Goal: Information Seeking & Learning: Learn about a topic

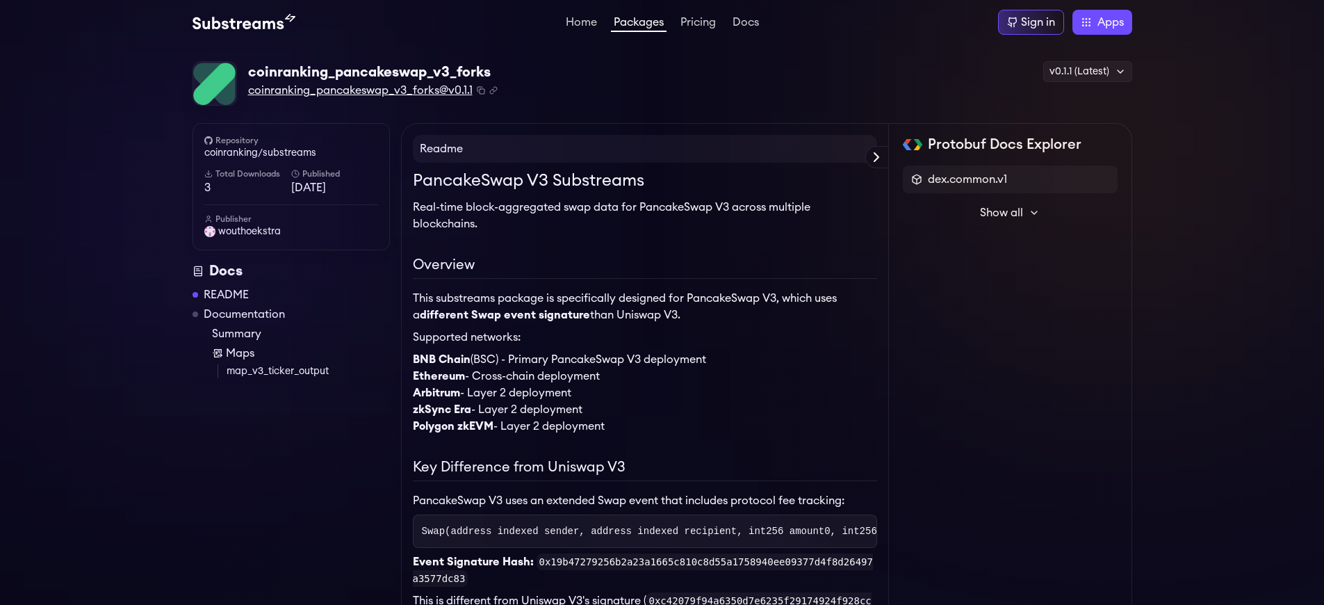
click at [360, 90] on span "coinranking_pancakeswap_v3_forks@v0.1.1" at bounding box center [360, 90] width 224 height 17
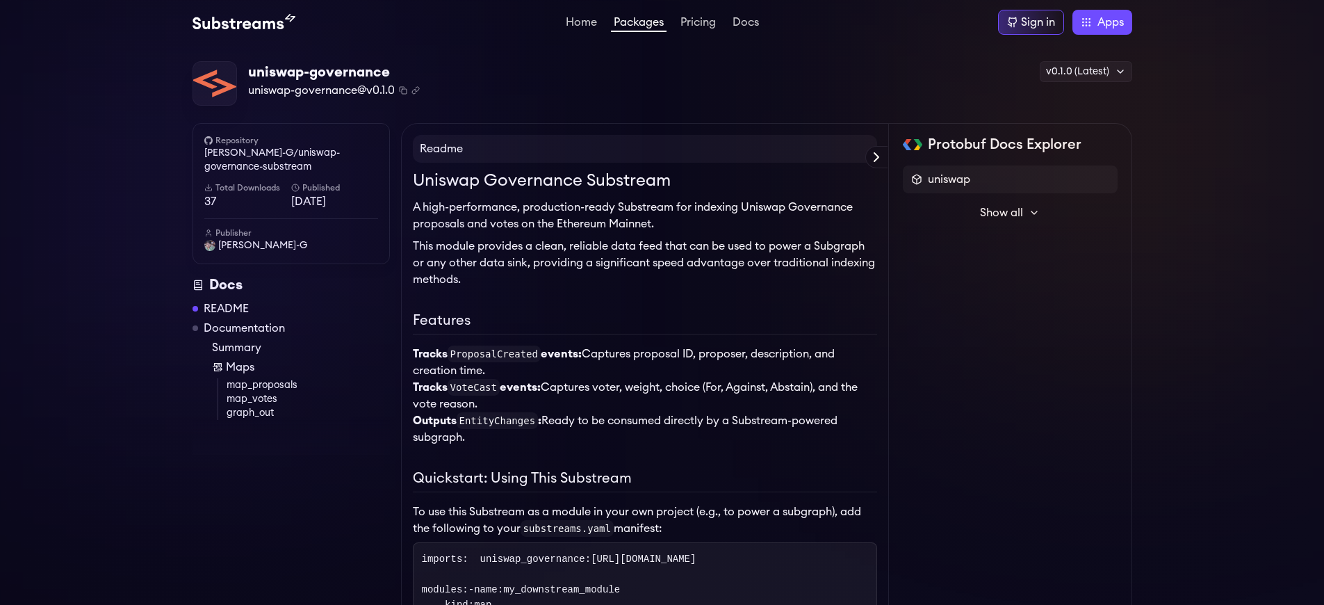
click at [322, 90] on span "uniswap-governance@v0.1.0" at bounding box center [321, 90] width 147 height 17
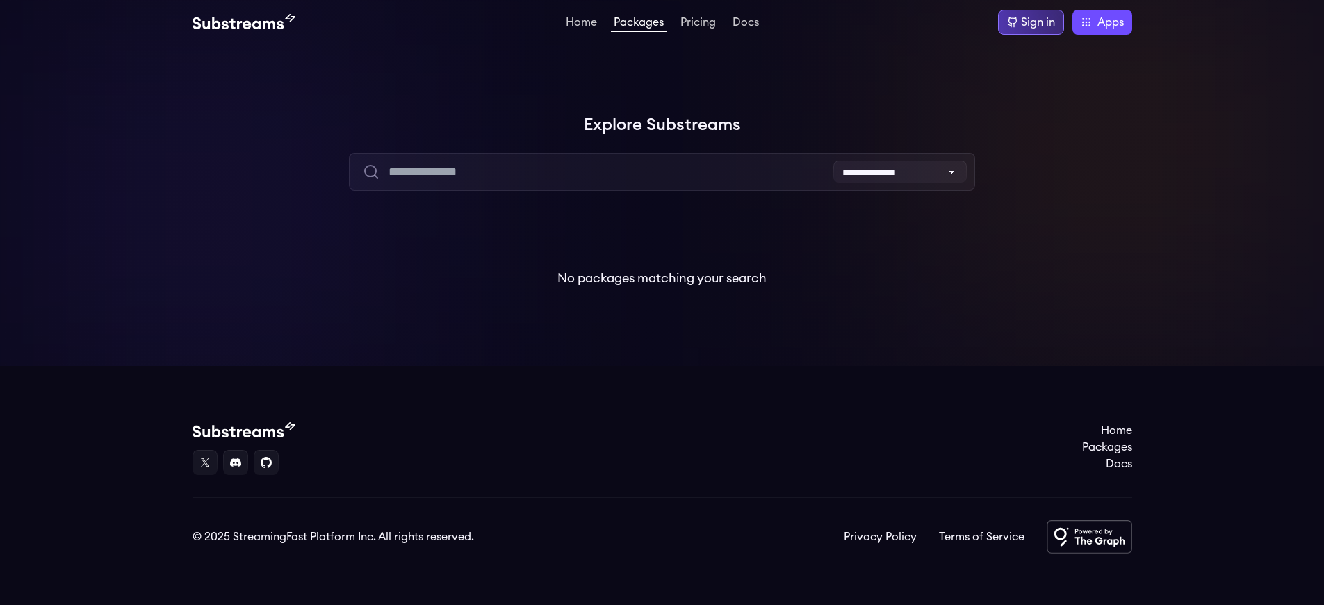
click at [1036, 22] on div "Sign in" at bounding box center [1038, 22] width 34 height 17
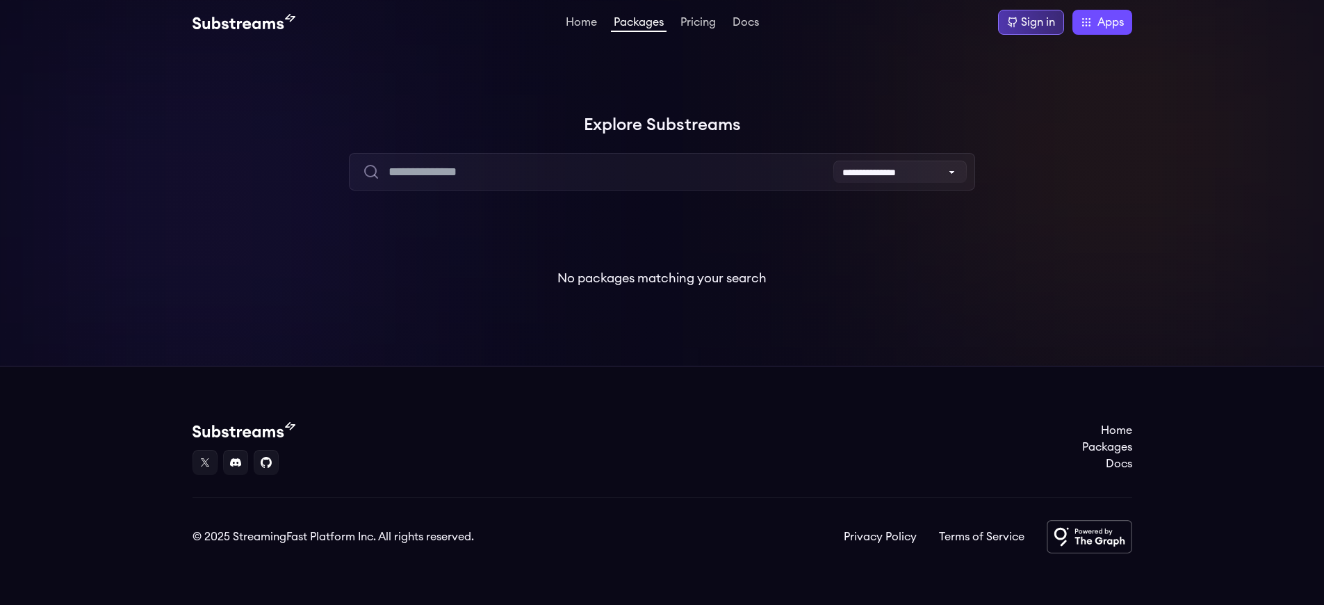
click at [1036, 22] on div "Sign in" at bounding box center [1038, 22] width 34 height 17
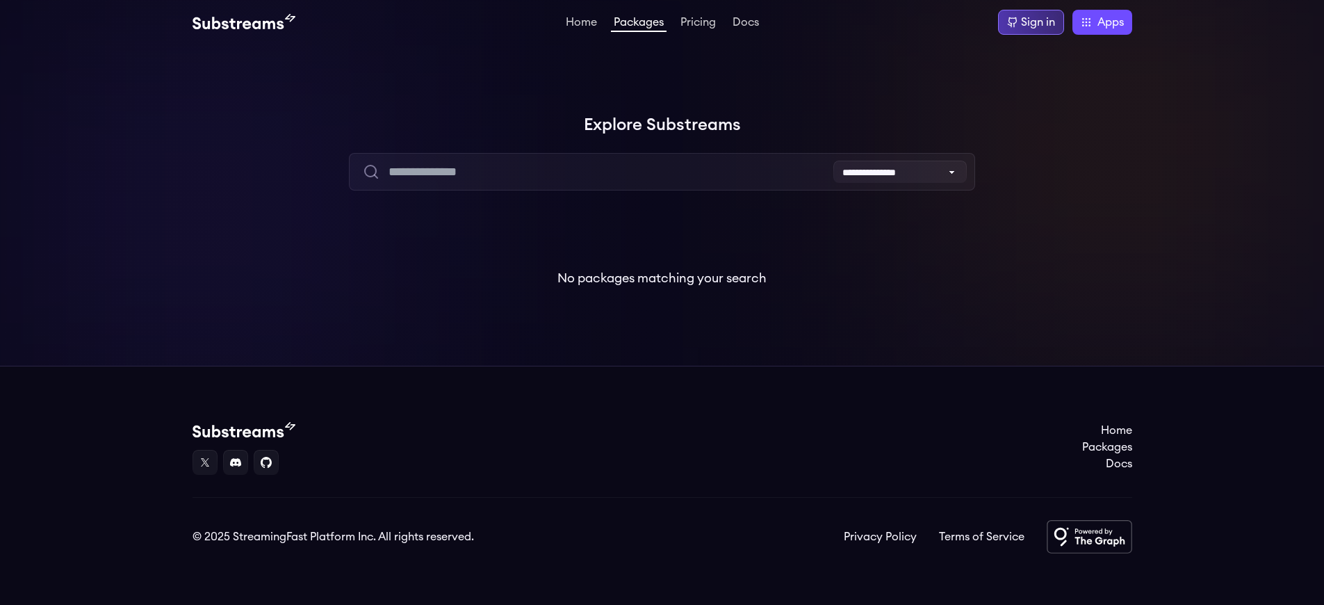
click at [1036, 22] on div "Sign in" at bounding box center [1038, 22] width 34 height 17
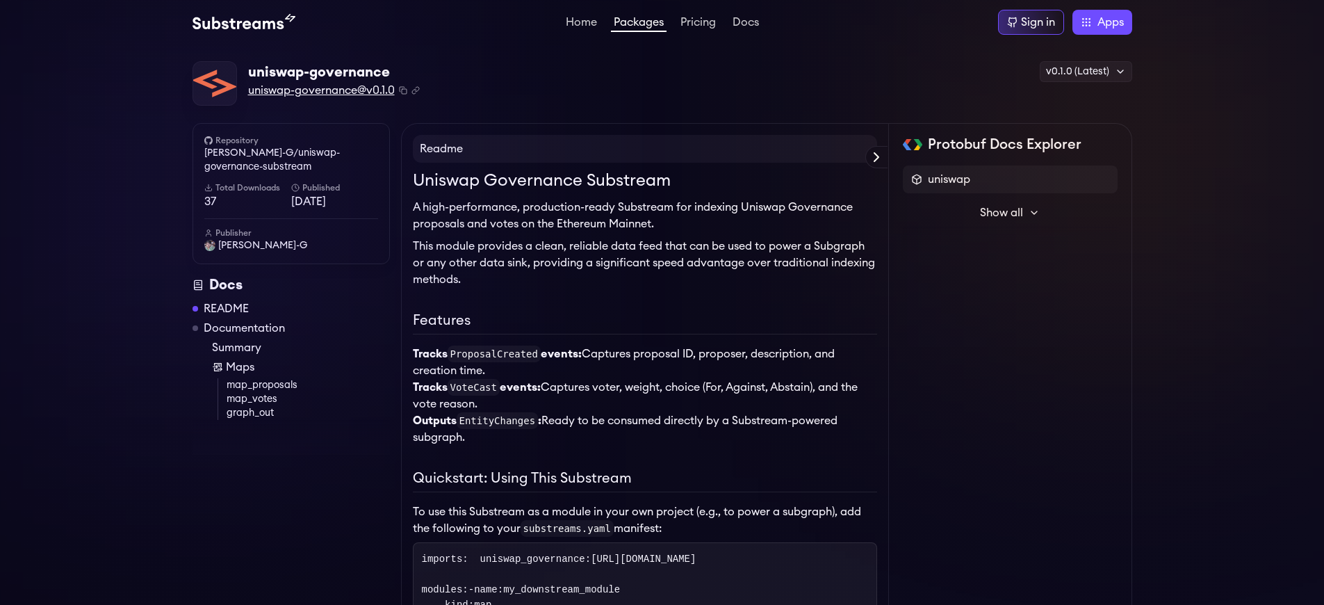
click at [322, 90] on span "uniswap-governance@v0.1.0" at bounding box center [321, 90] width 147 height 17
click at [290, 160] on link "Aaditya-G/uniswap-governance-substream" at bounding box center [291, 160] width 174 height 28
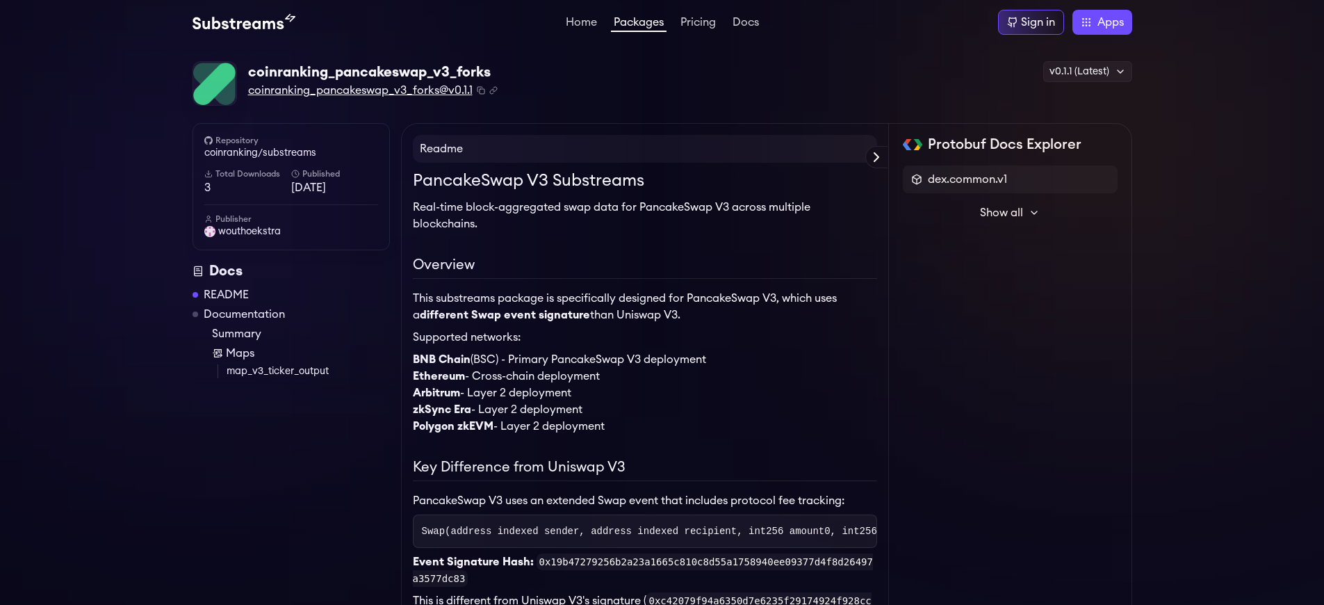
click at [360, 90] on span "coinranking_pancakeswap_v3_forks@v0.1.1" at bounding box center [360, 90] width 224 height 17
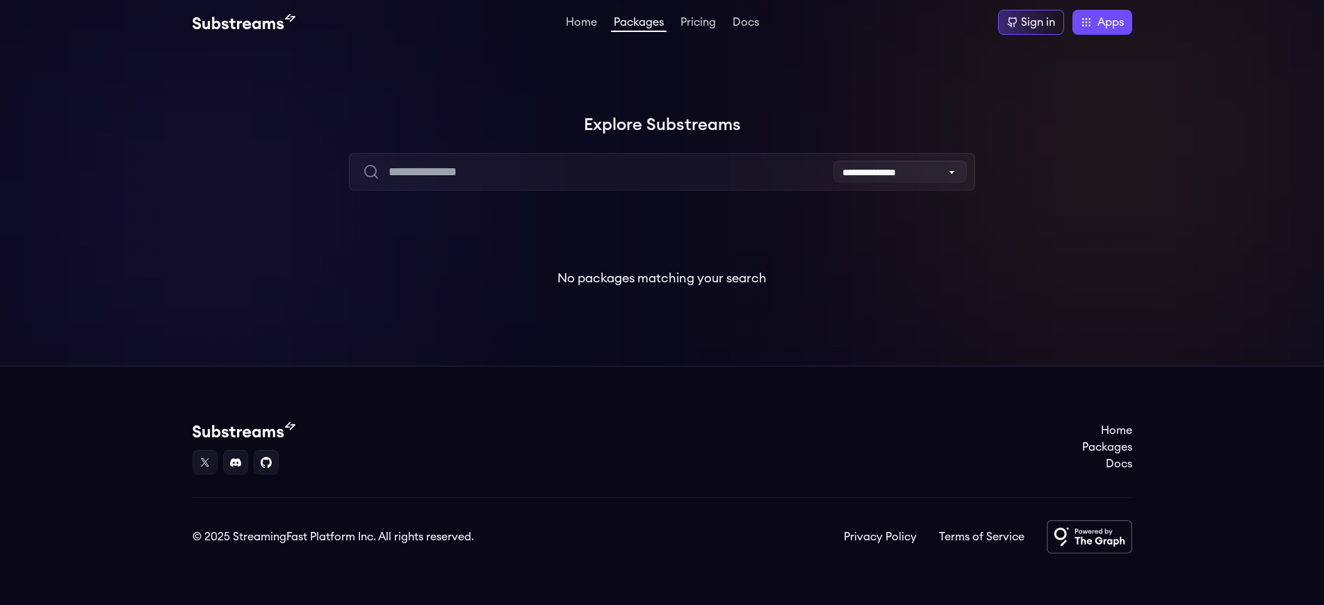
click at [1036, 22] on div "Sign in" at bounding box center [1038, 22] width 34 height 17
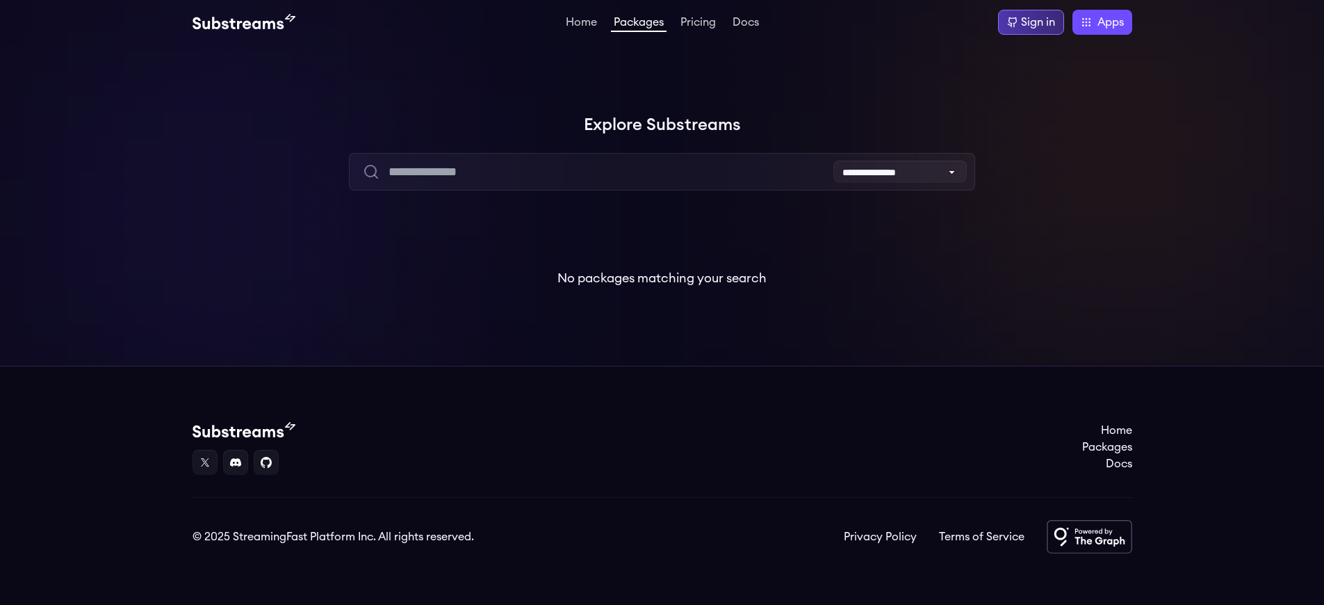
click at [1036, 22] on div "Sign in" at bounding box center [1038, 22] width 34 height 17
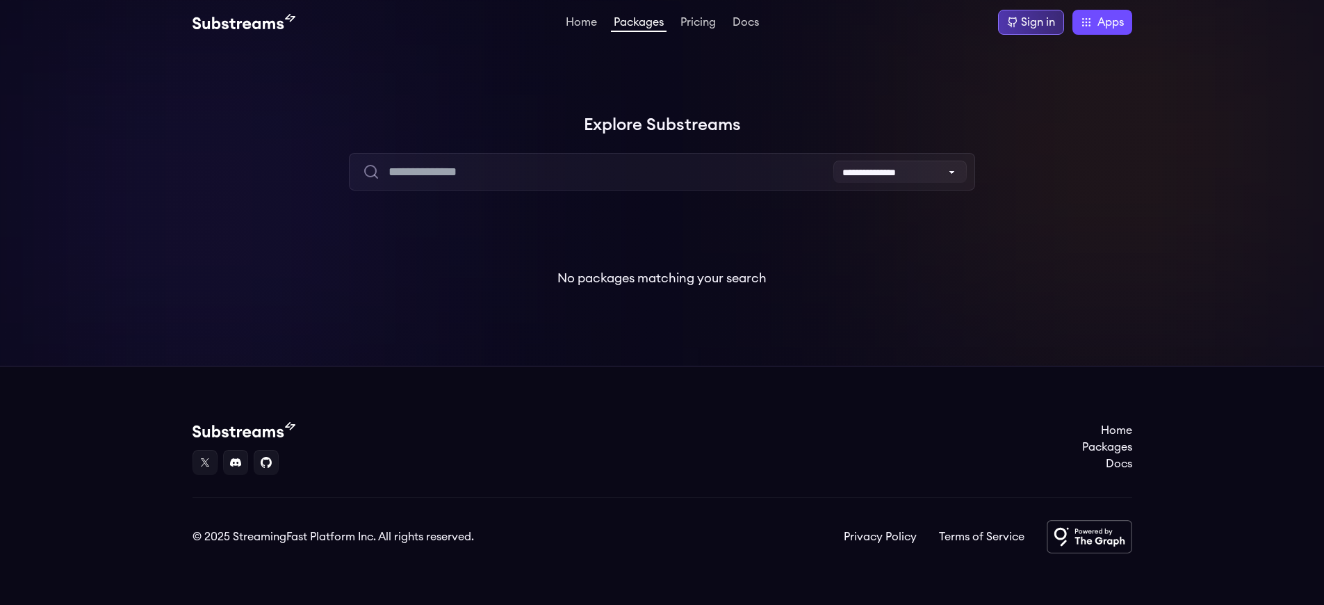
click at [1036, 22] on div "Sign in" at bounding box center [1038, 22] width 34 height 17
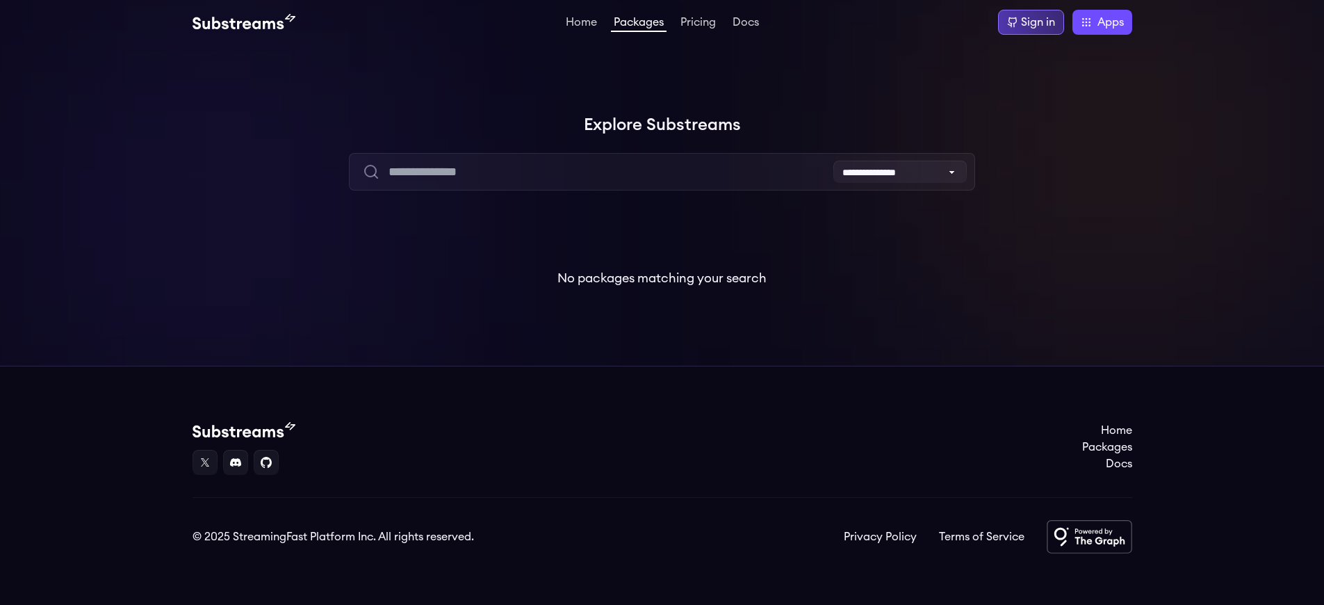
click at [1036, 22] on div "Sign in" at bounding box center [1038, 22] width 34 height 17
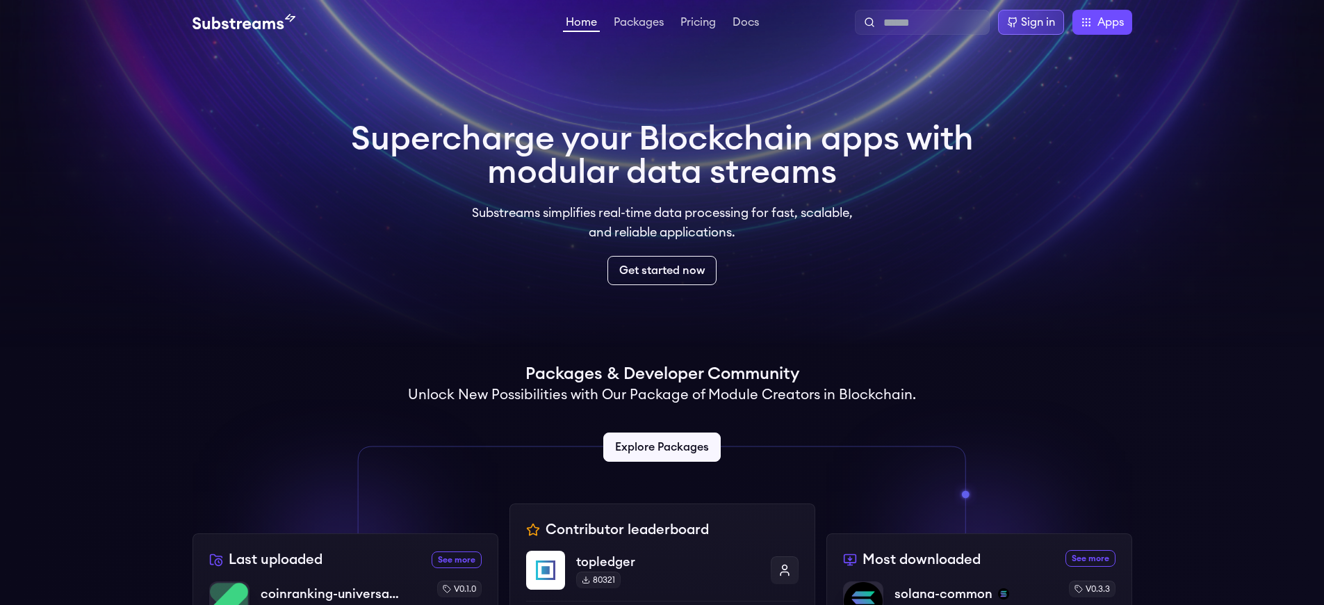
click at [1036, 22] on div "Sign in" at bounding box center [1038, 22] width 34 height 17
click at [662, 270] on link "Get started now" at bounding box center [661, 270] width 109 height 29
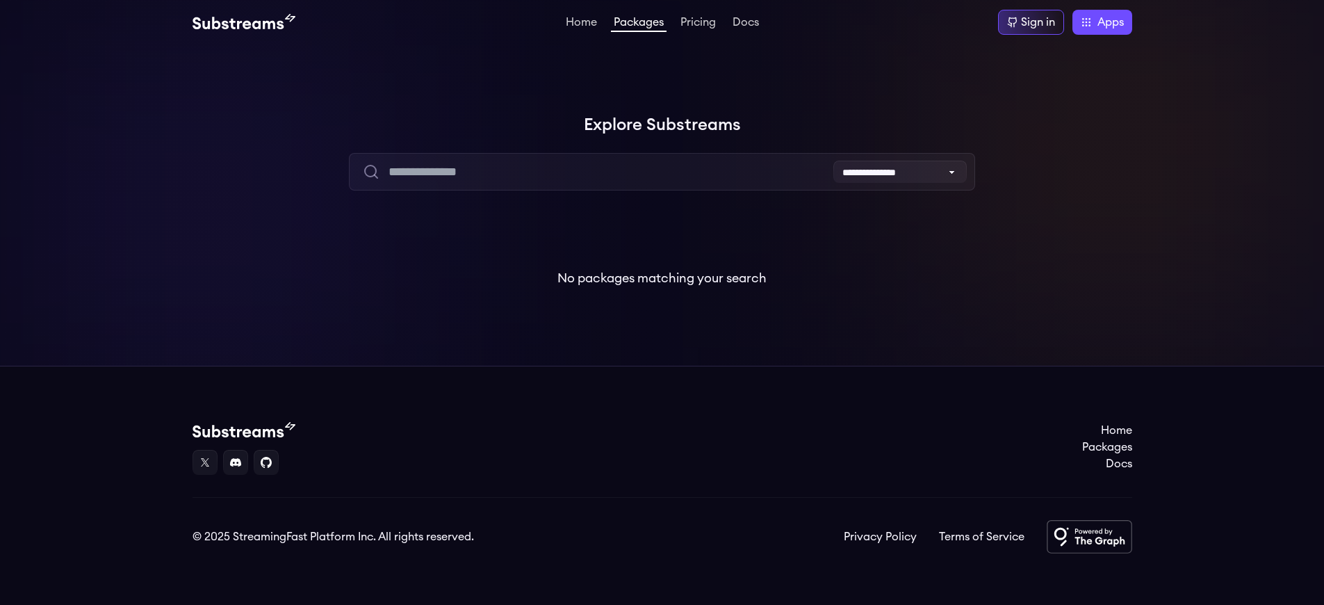
click at [1036, 22] on div "Sign in" at bounding box center [1038, 22] width 34 height 17
